Goal: Task Accomplishment & Management: Use online tool/utility

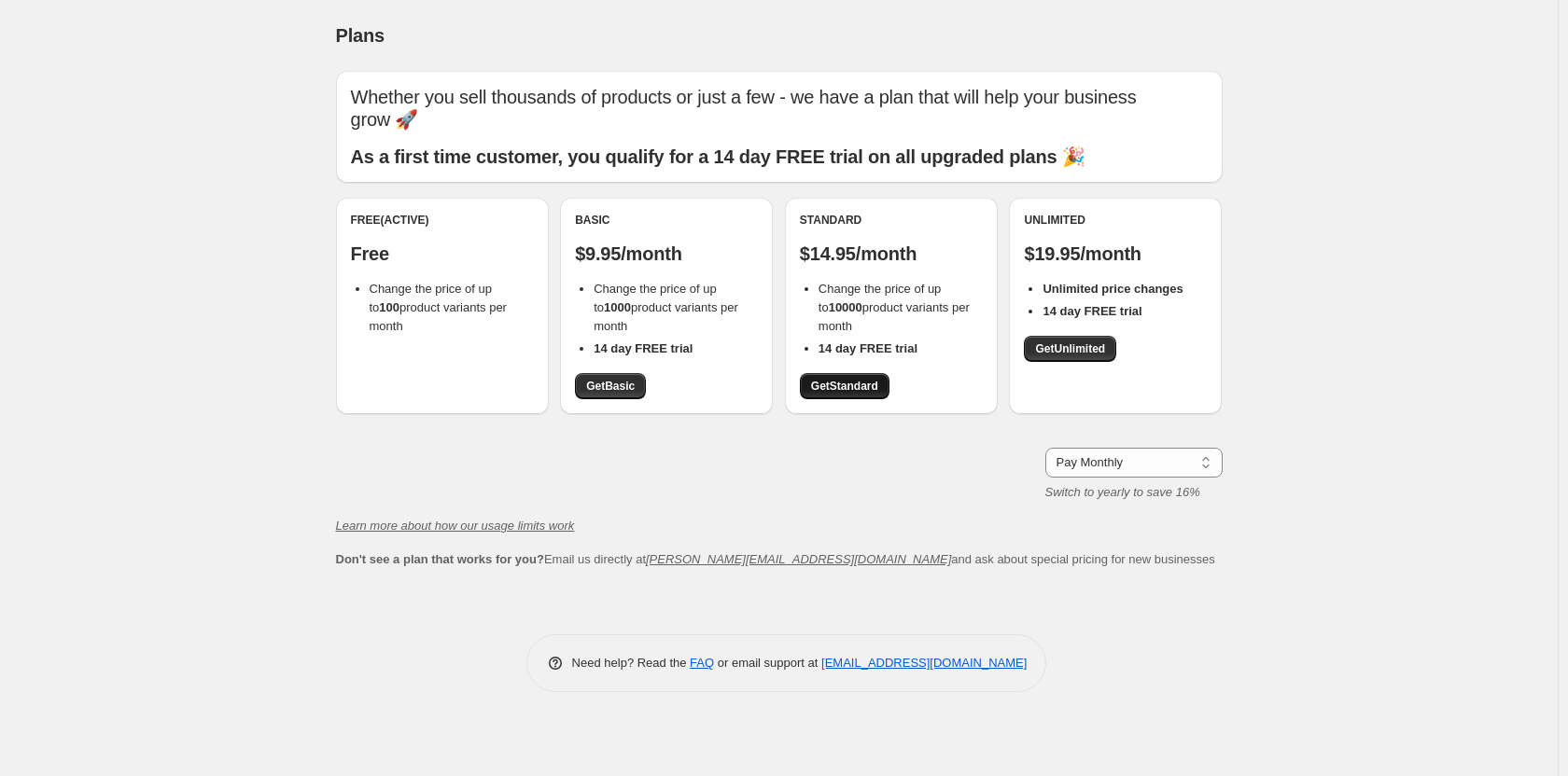
click at [868, 381] on span "Get Standard" at bounding box center [844, 385] width 67 height 15
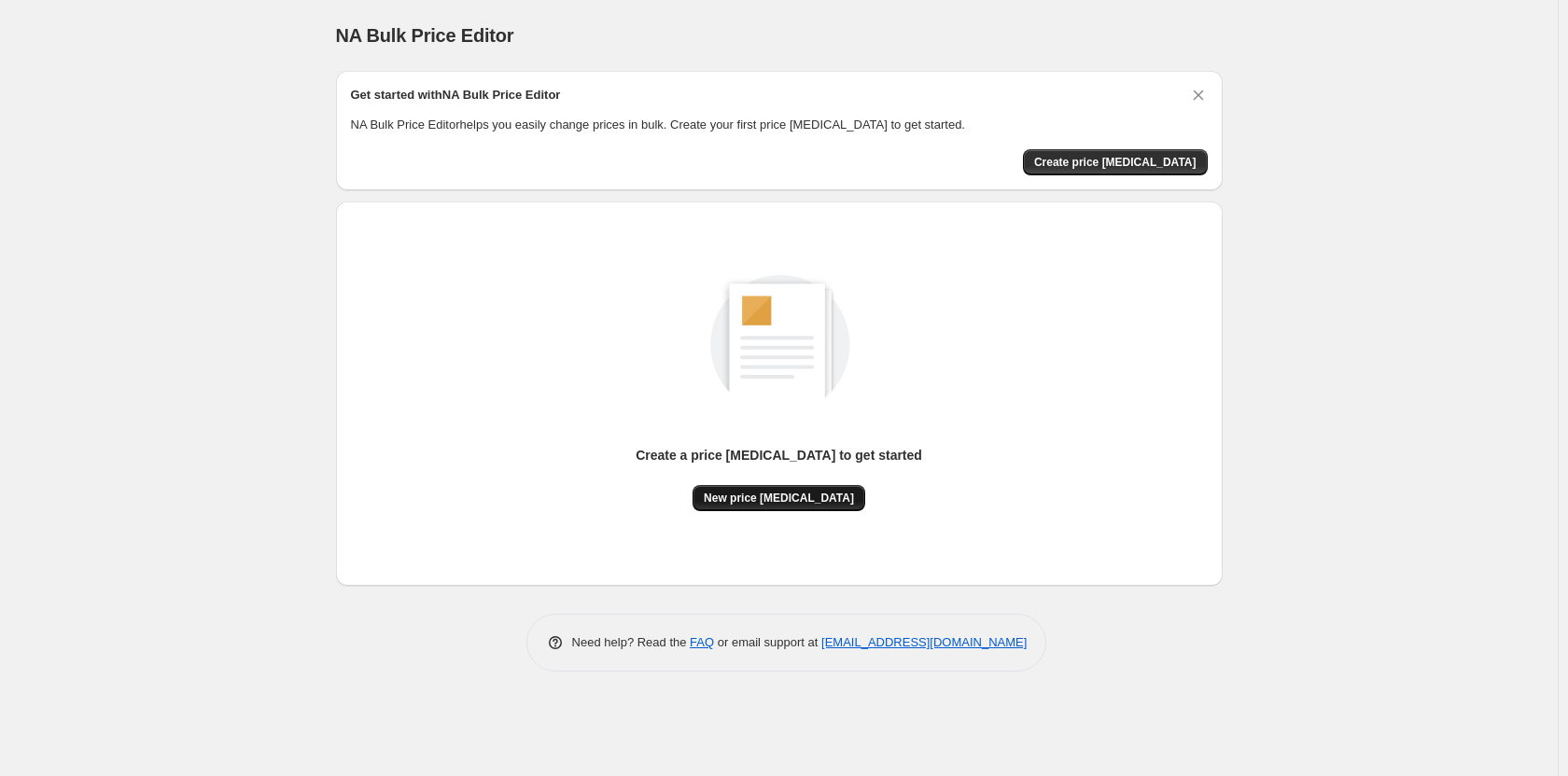
click at [776, 500] on span "New price [MEDICAL_DATA]" at bounding box center [778, 498] width 150 height 15
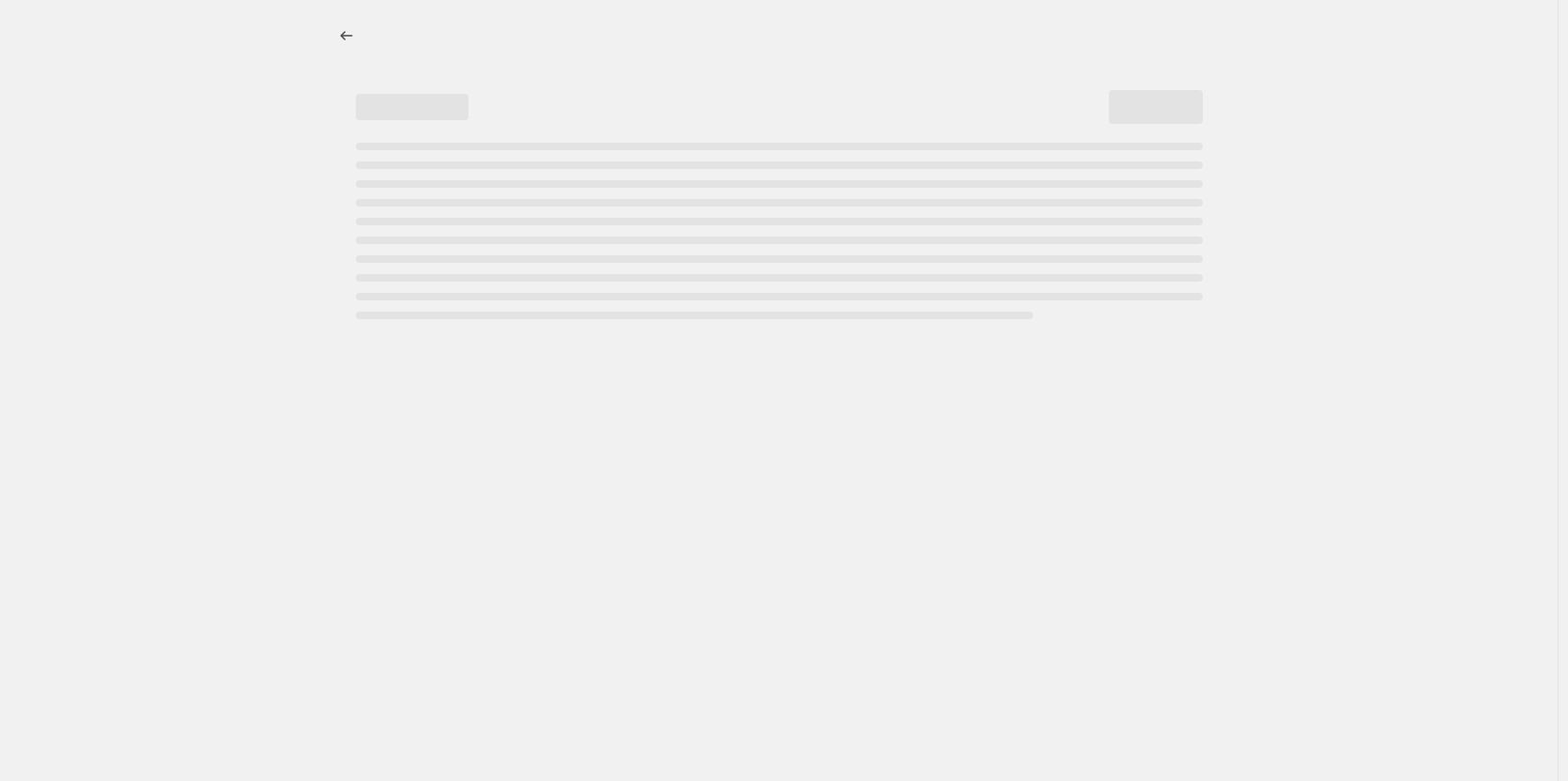
select select "percentage"
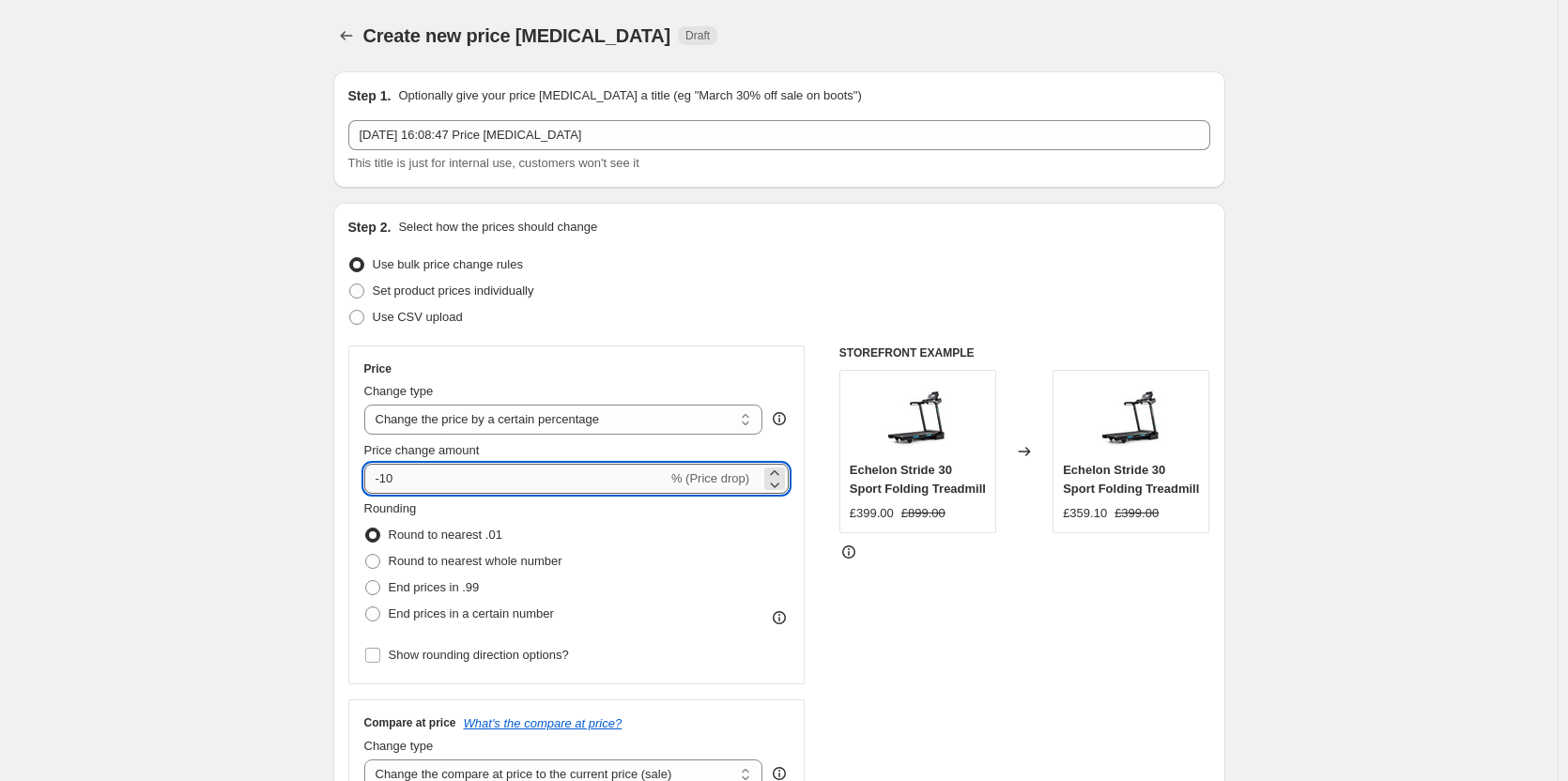
drag, startPoint x: 387, startPoint y: 478, endPoint x: 463, endPoint y: 481, distance: 76.1
click at [463, 481] on input "-10" at bounding box center [516, 479] width 303 height 30
type input "-5"
type input "-60"
click at [381, 583] on span at bounding box center [372, 587] width 15 height 15
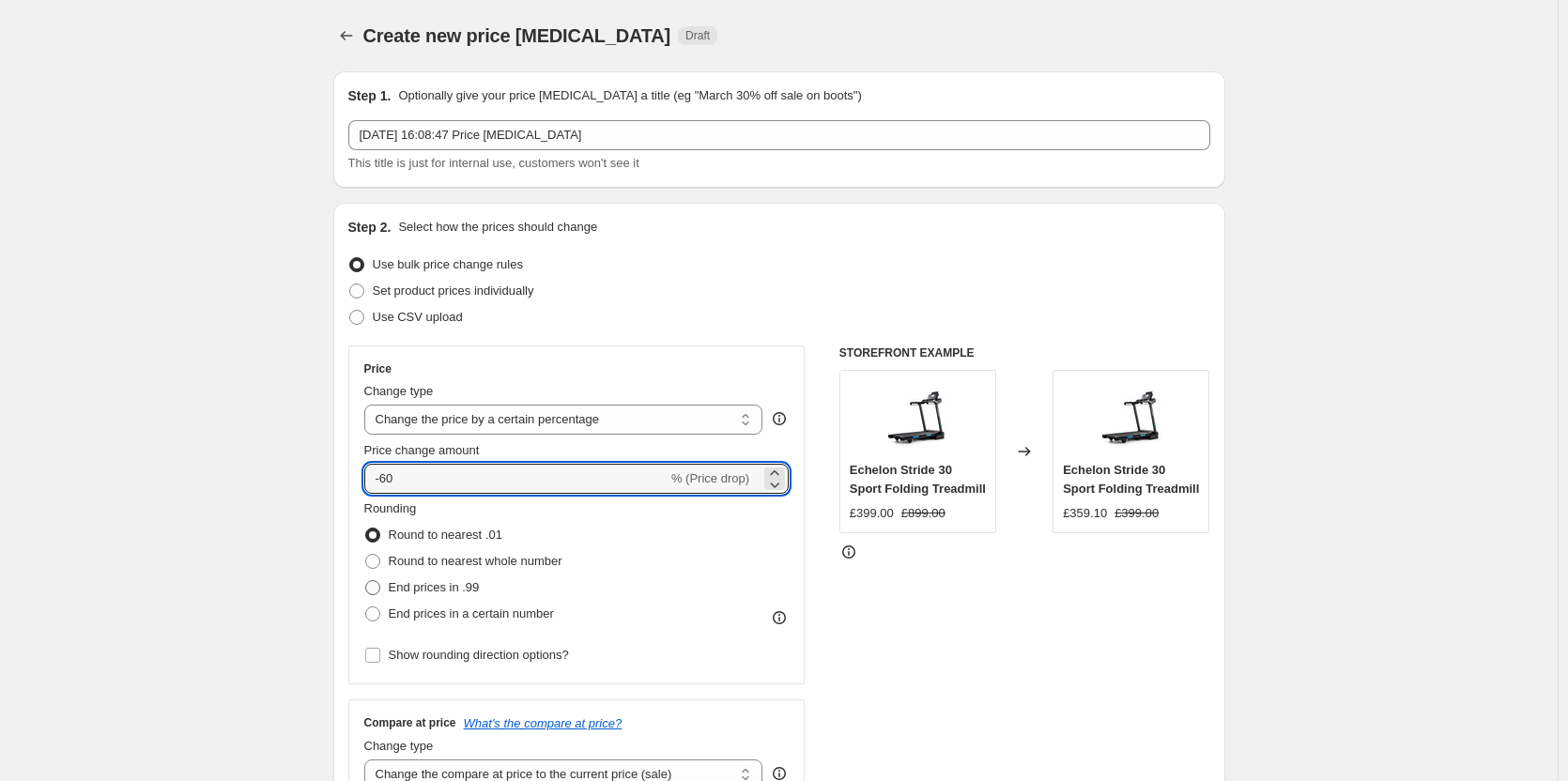
click at [366, 581] on input "End prices in .99" at bounding box center [365, 580] width 1 height 1
radio input "true"
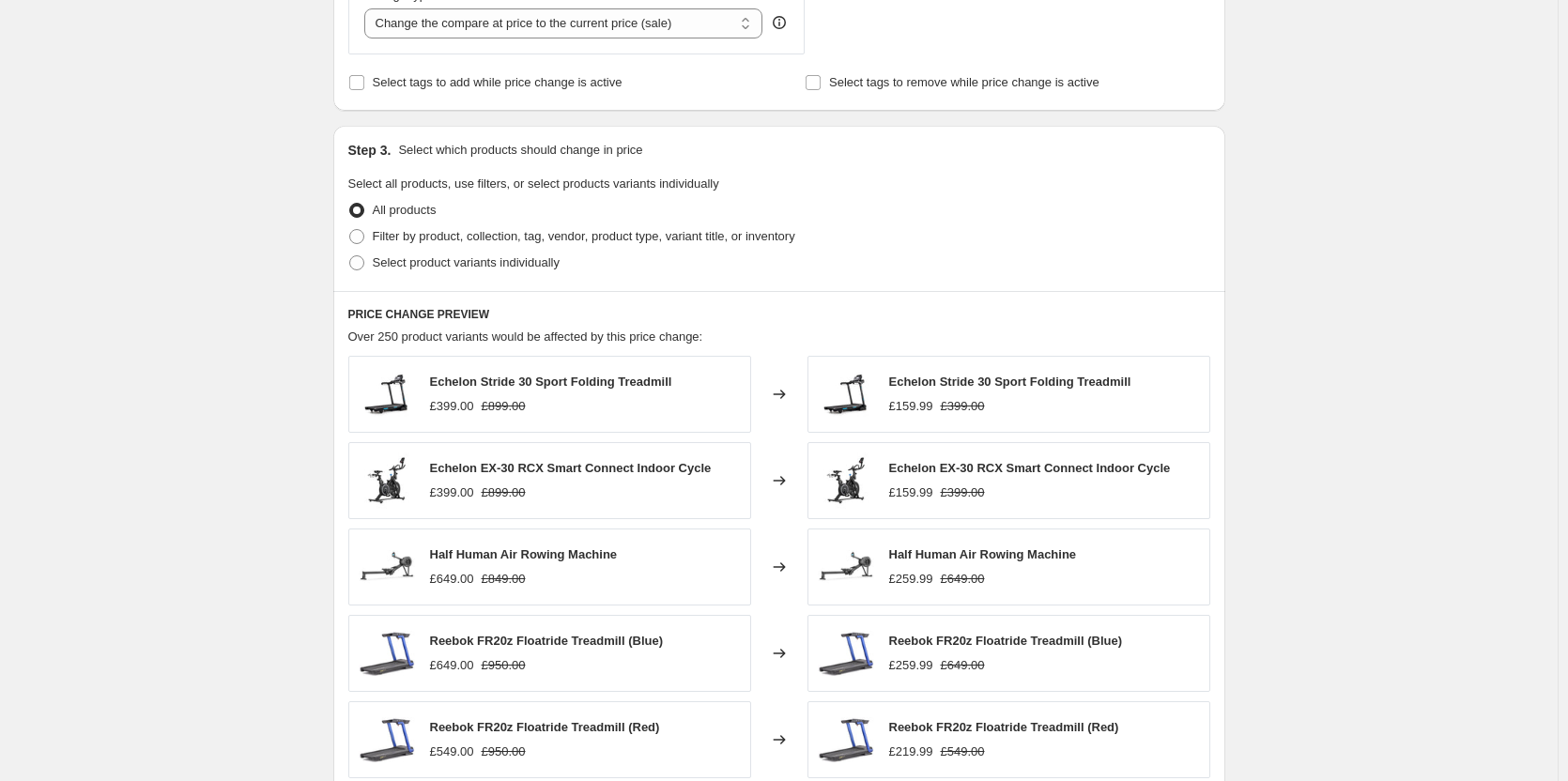
scroll to position [1096, 0]
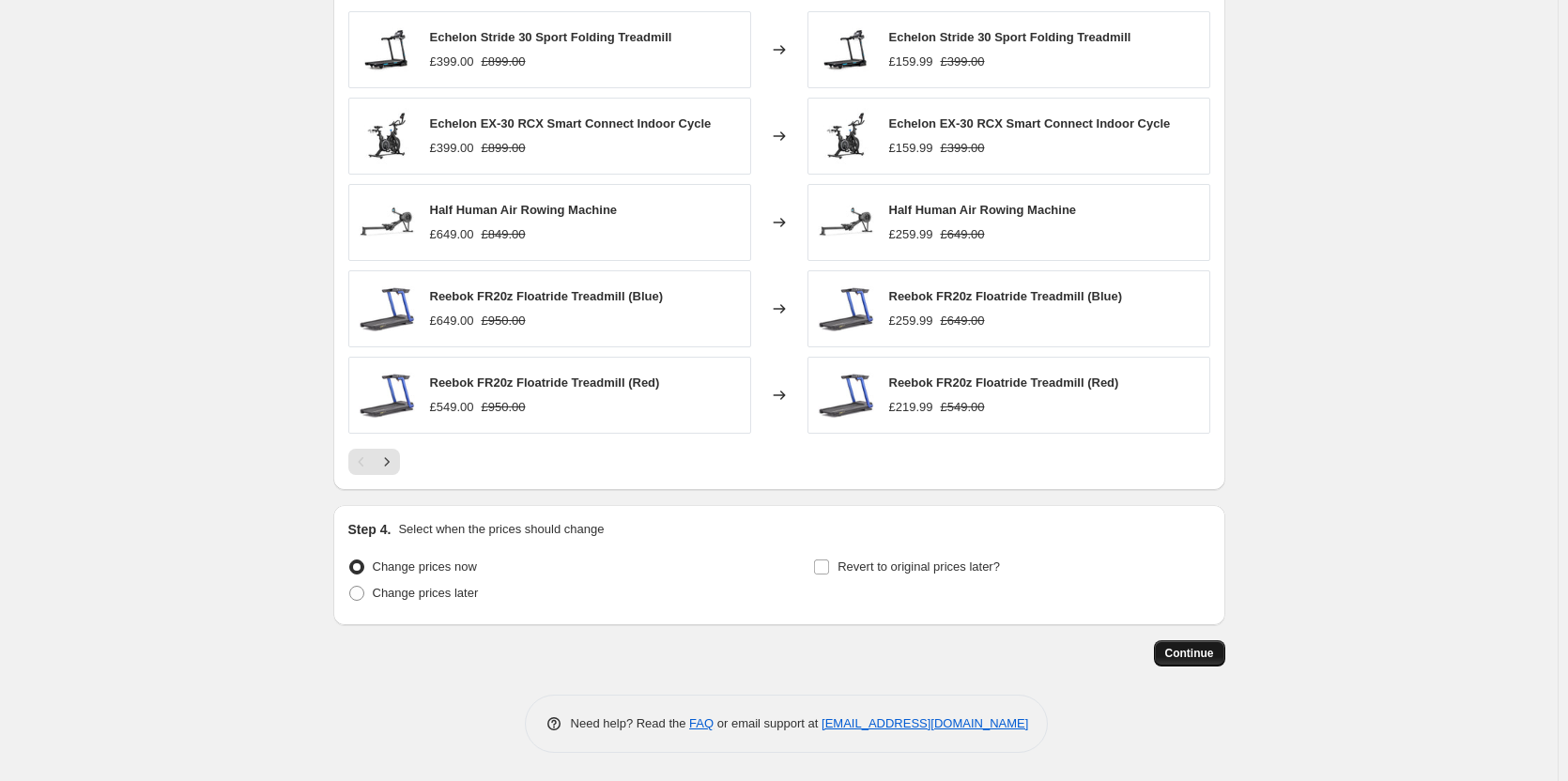
click at [1214, 652] on span "Continue" at bounding box center [1189, 653] width 49 height 15
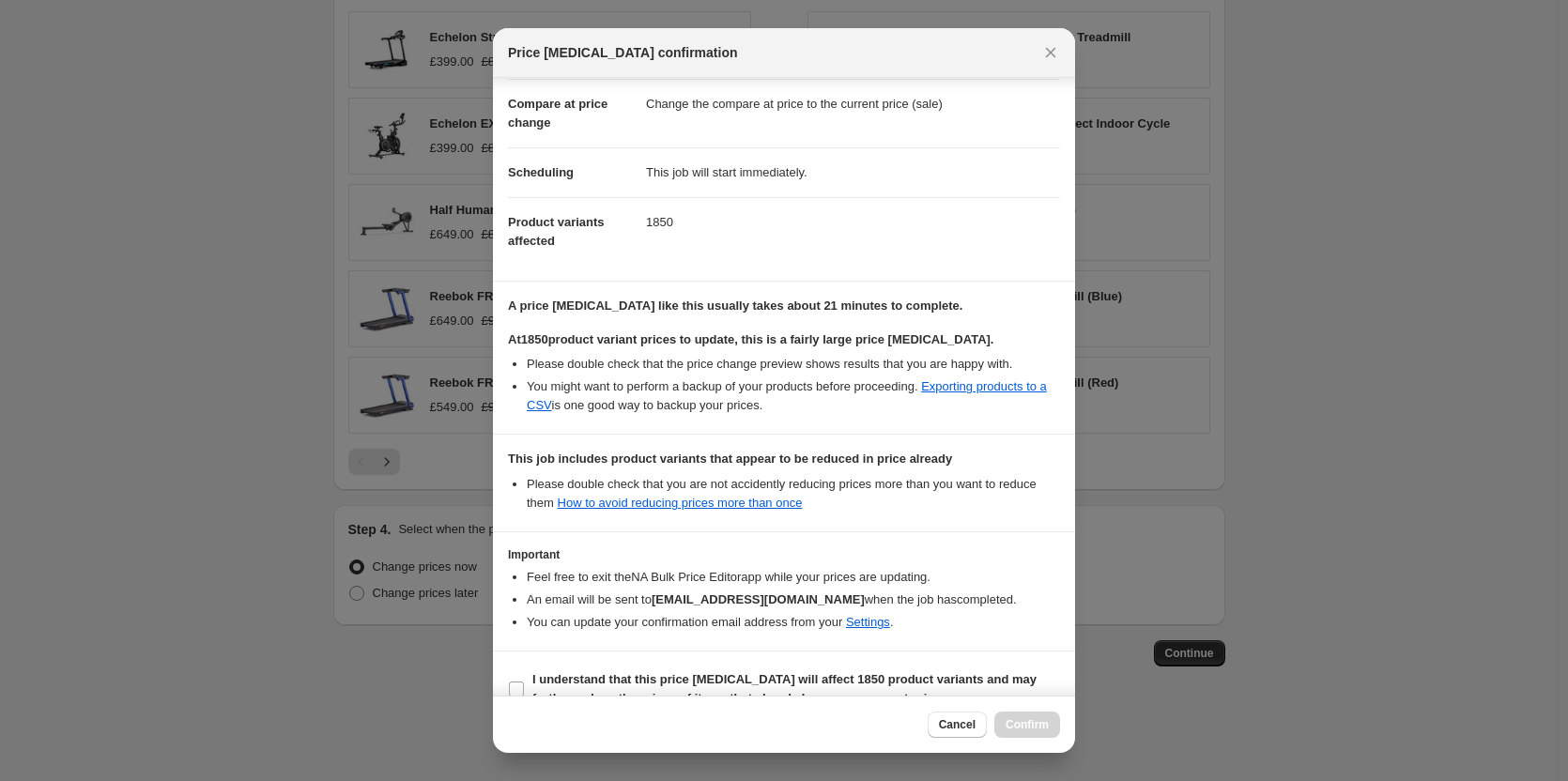
scroll to position [131, 0]
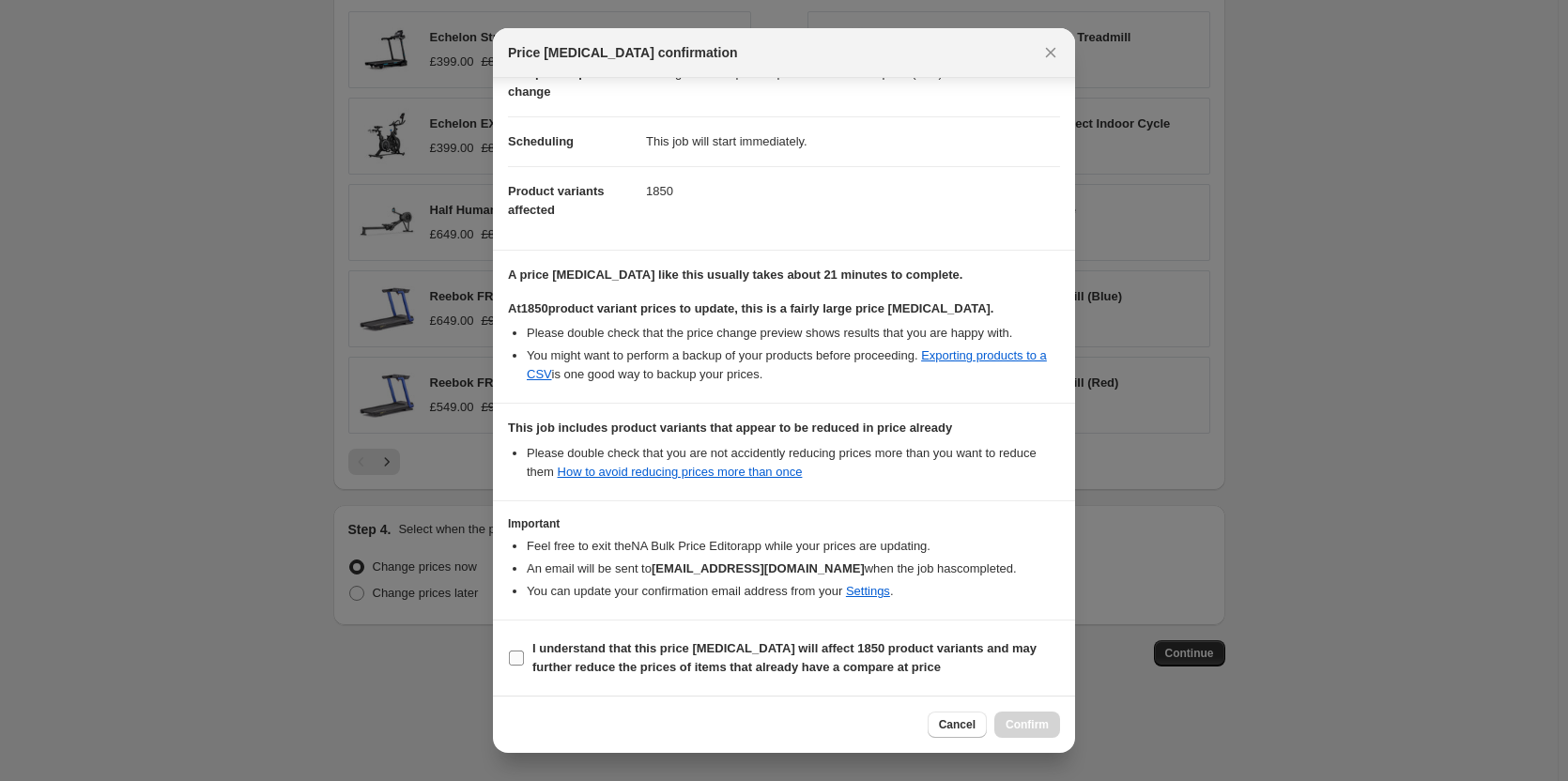
click at [519, 657] on input "I understand that this price change job will affect 1850 product variants and m…" at bounding box center [516, 658] width 15 height 15
checkbox input "true"
click at [1039, 720] on span "Confirm" at bounding box center [1027, 724] width 43 height 15
